Goal: Information Seeking & Learning: Learn about a topic

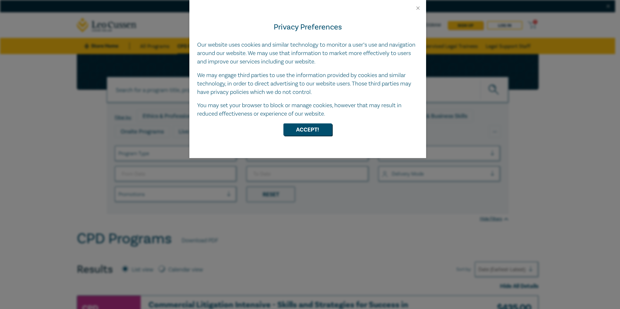
click at [421, 8] on div at bounding box center [307, 5] width 237 height 11
click at [417, 7] on button "Close" at bounding box center [418, 8] width 6 height 6
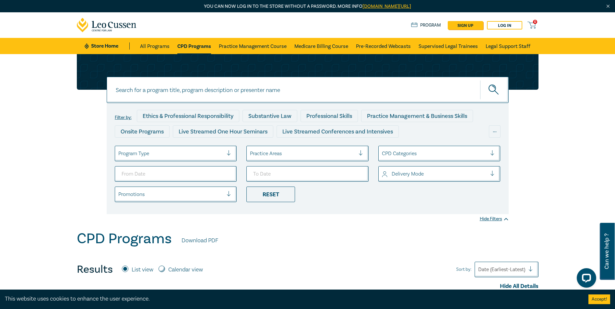
click at [232, 99] on input at bounding box center [308, 90] width 402 height 26
click at [480, 80] on button "submit" at bounding box center [494, 90] width 29 height 20
click at [154, 90] on input at bounding box center [300, 90] width 341 height 8
type input "Sports Law"
click at [493, 89] on icon "submit" at bounding box center [494, 90] width 11 height 11
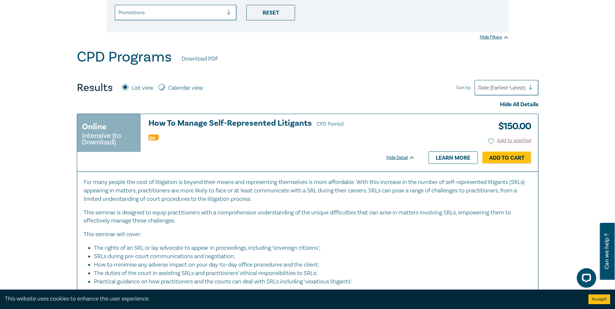
scroll to position [97, 0]
